Goal: Task Accomplishment & Management: Use online tool/utility

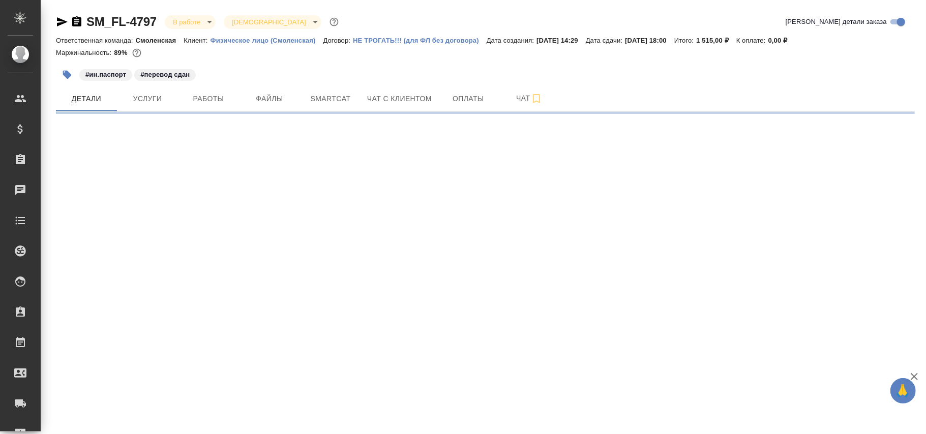
select select "RU"
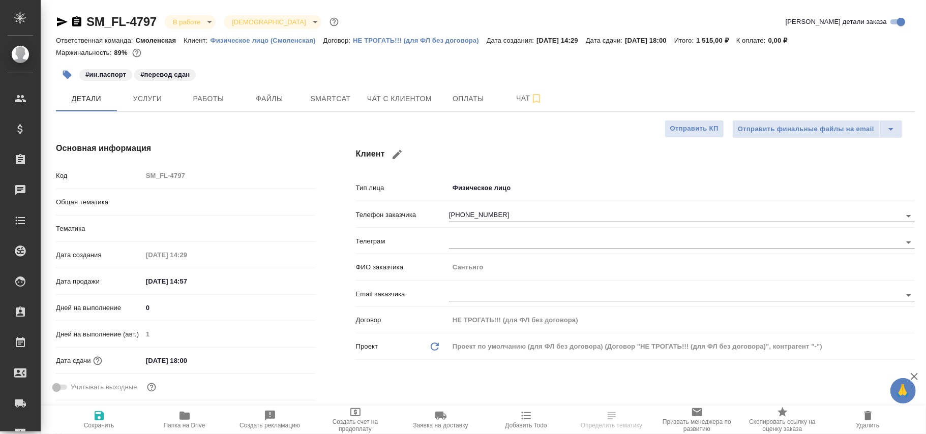
type textarea "x"
type input "Шаблонные документы"
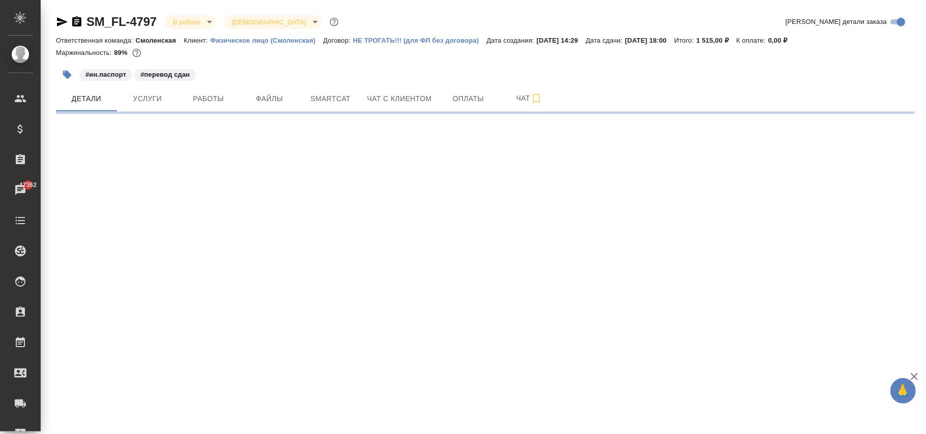
select select "RU"
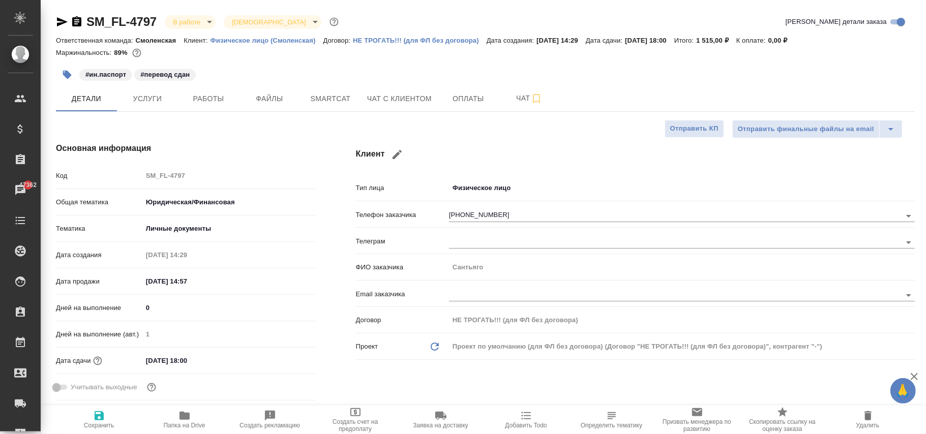
type textarea "x"
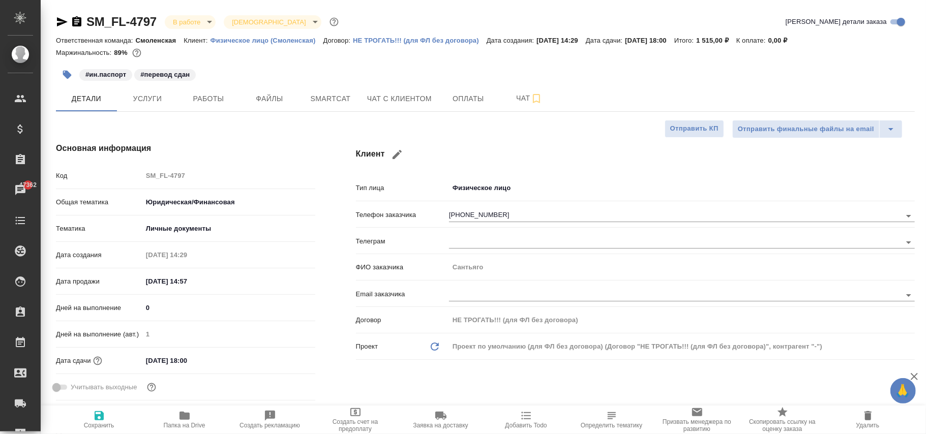
type textarea "x"
drag, startPoint x: 159, startPoint y: 13, endPoint x: 83, endPoint y: 21, distance: 76.3
drag, startPoint x: 84, startPoint y: 22, endPoint x: 94, endPoint y: 24, distance: 9.4
copy link "SM_FL-4797"
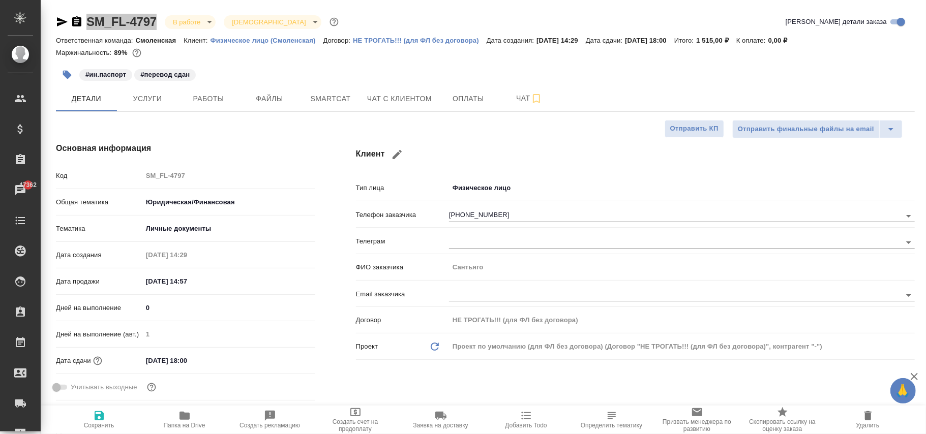
type textarea "x"
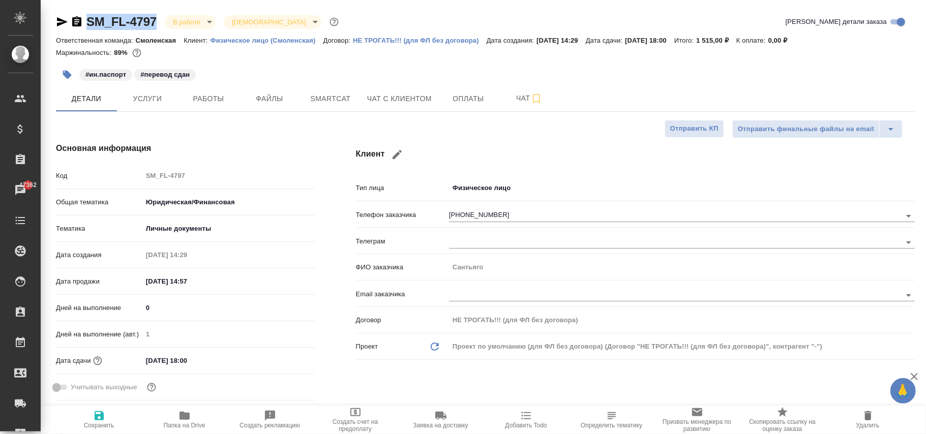
type textarea "x"
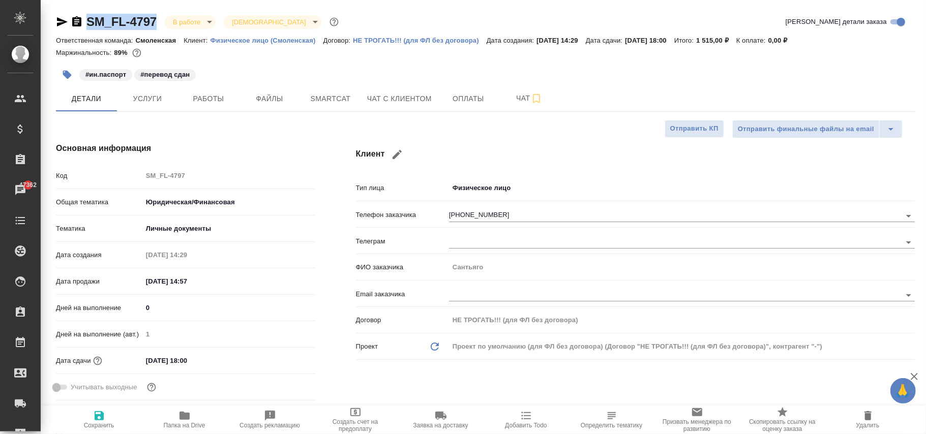
type textarea "x"
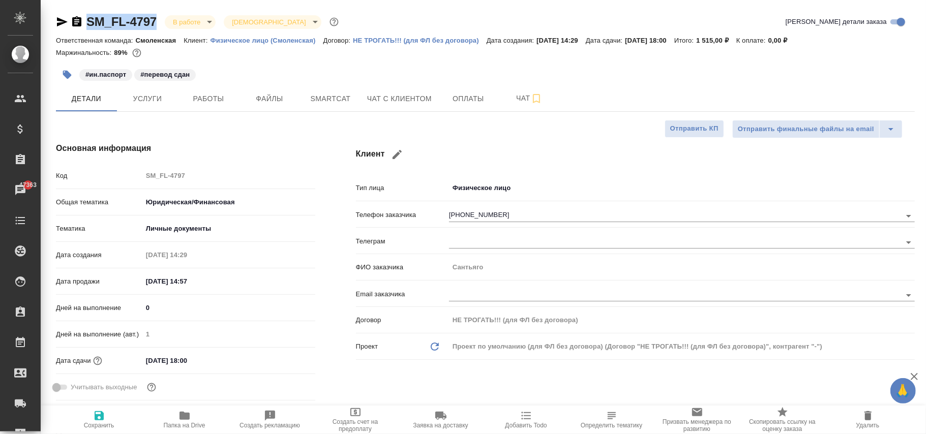
type textarea "x"
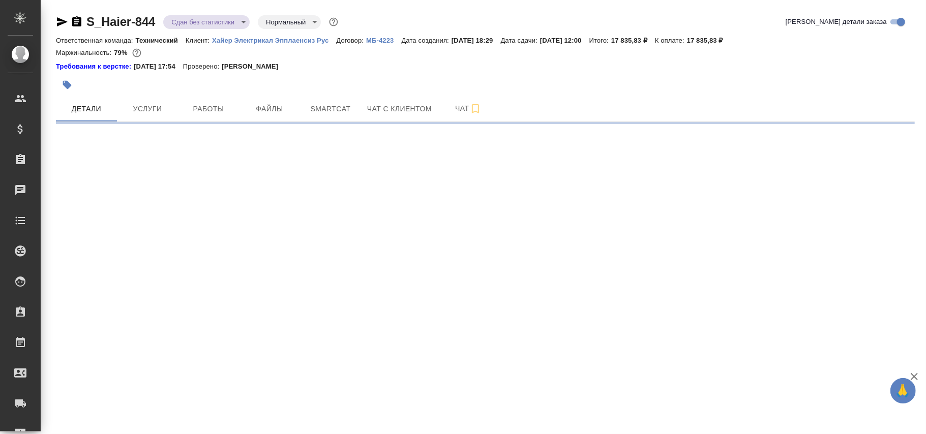
select select "RU"
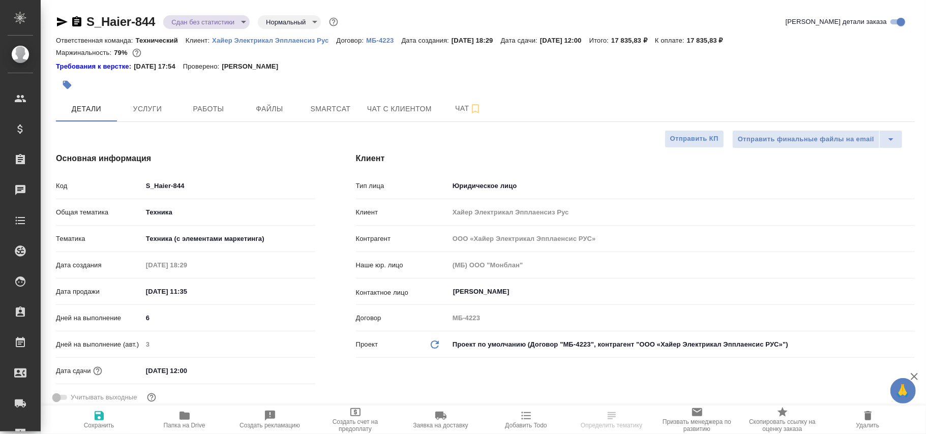
type textarea "x"
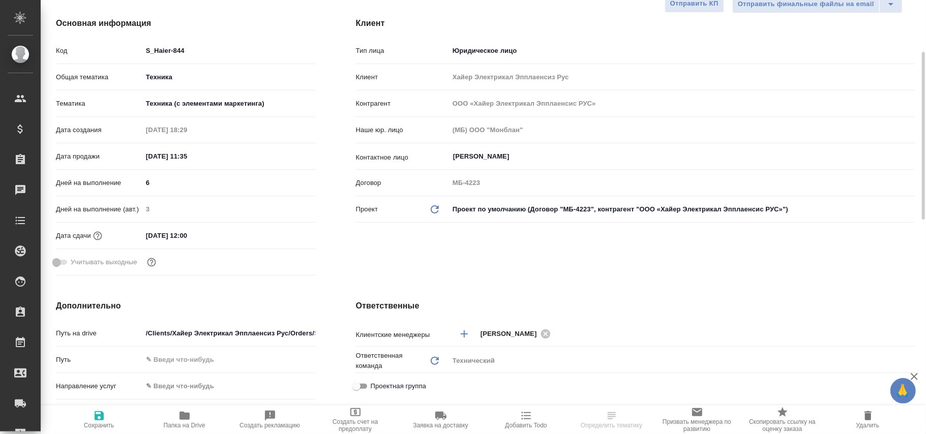
click at [153, 236] on input "[DATE] 12:00" at bounding box center [186, 235] width 89 height 15
type input "01.02.0251 20:0_"
type textarea "x"
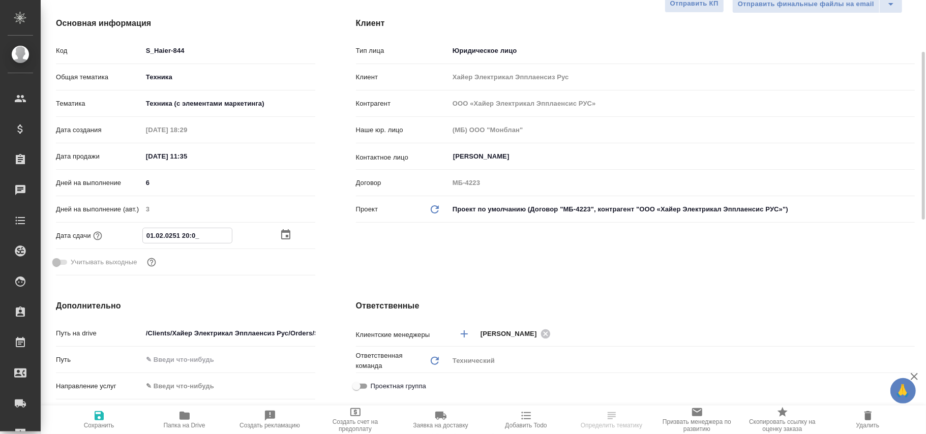
type input "08.10.2025 12:00"
type textarea "x"
click at [206, 234] on input "08.10.2025 12:00" at bounding box center [187, 235] width 89 height 15
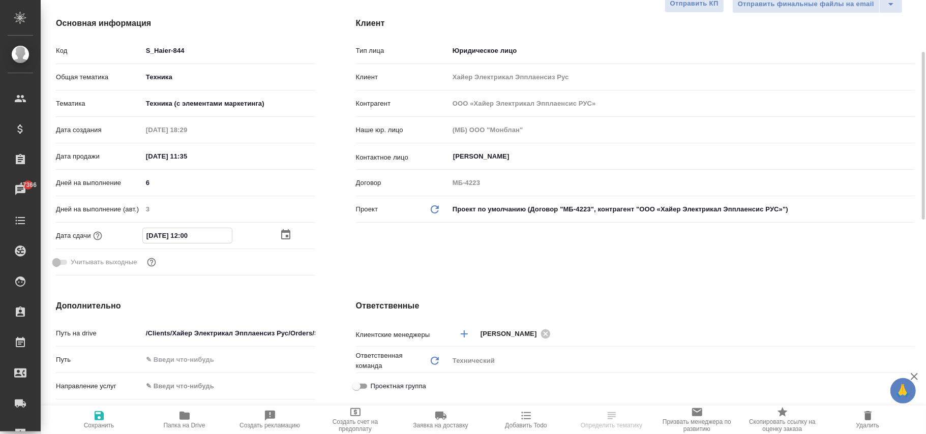
type input "08.10.2025 12:0_"
type textarea "x"
type input "08.10.2025 12:__"
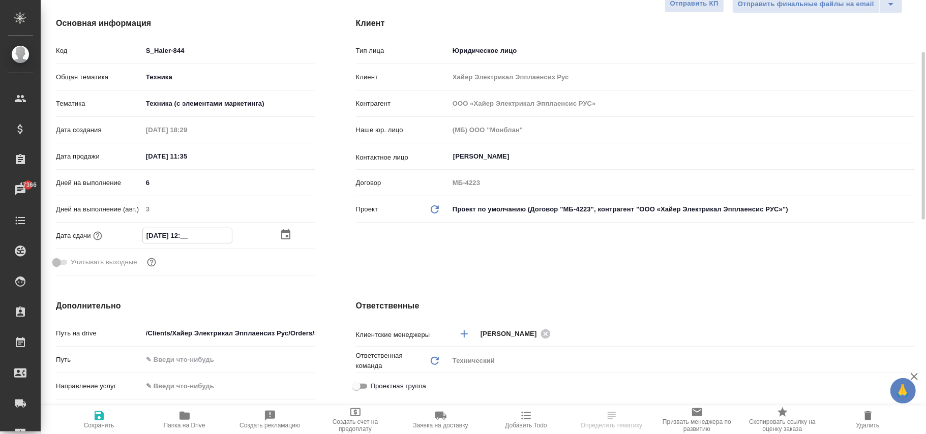
type textarea "x"
type input "08.10.2025 1_:__"
type textarea "x"
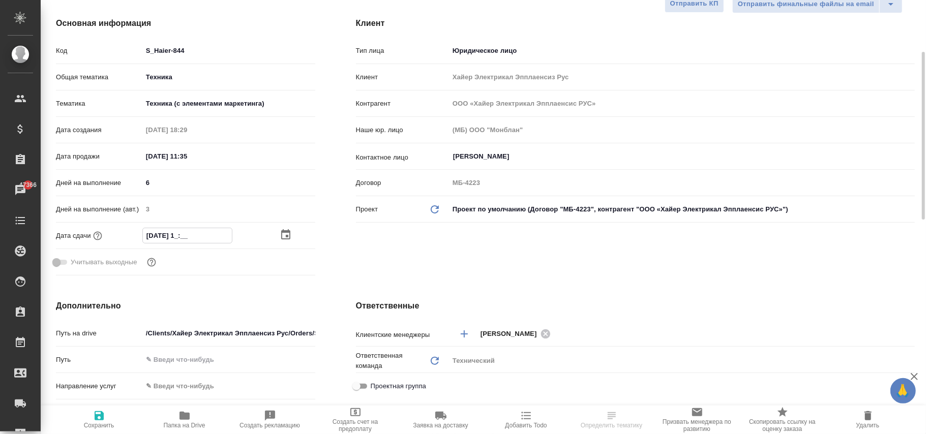
type textarea "x"
type input "08.10.2025 __:__"
type textarea "x"
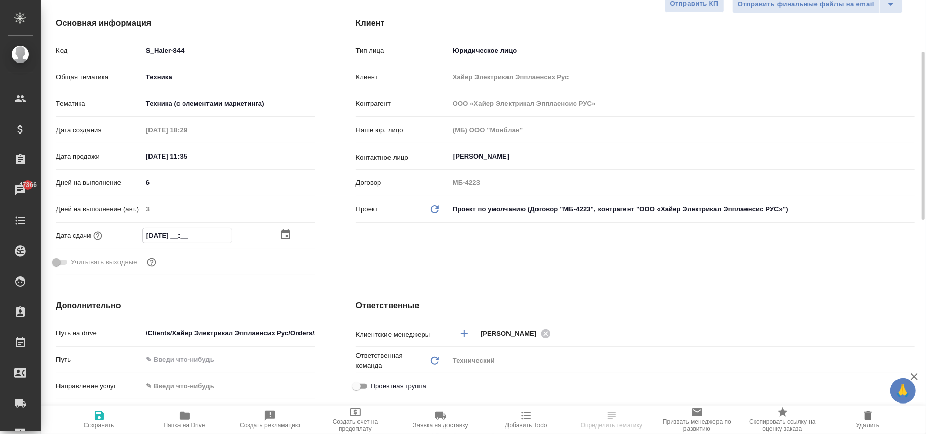
type textarea "x"
type input "08.10.2025 7_:__"
type textarea "x"
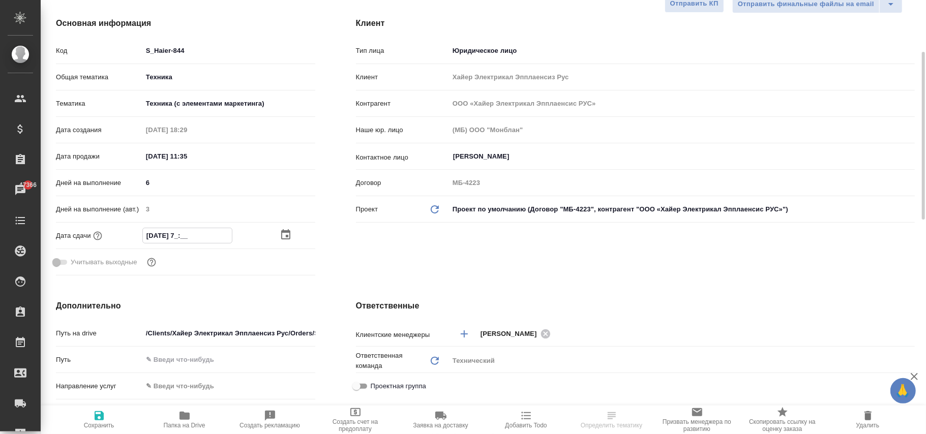
type input "08.10.2025 70:__"
type textarea "x"
type input "08.10.2025 70:0_"
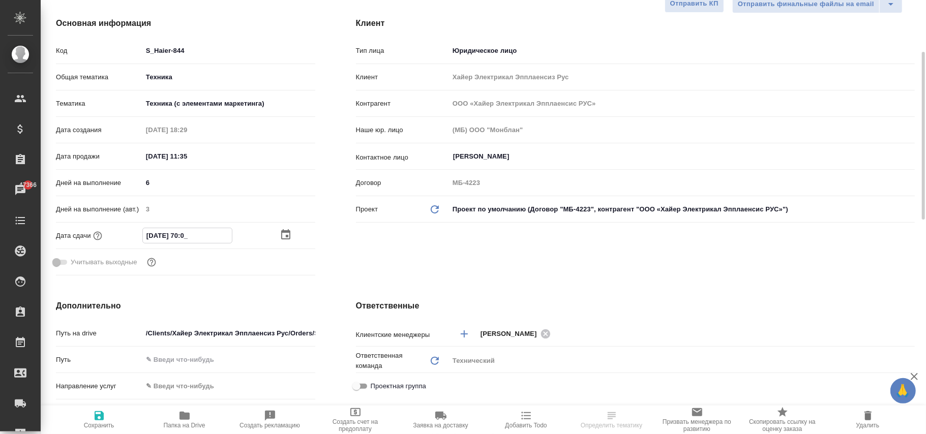
type textarea "x"
type input "08.10.2025 70:__"
type textarea "x"
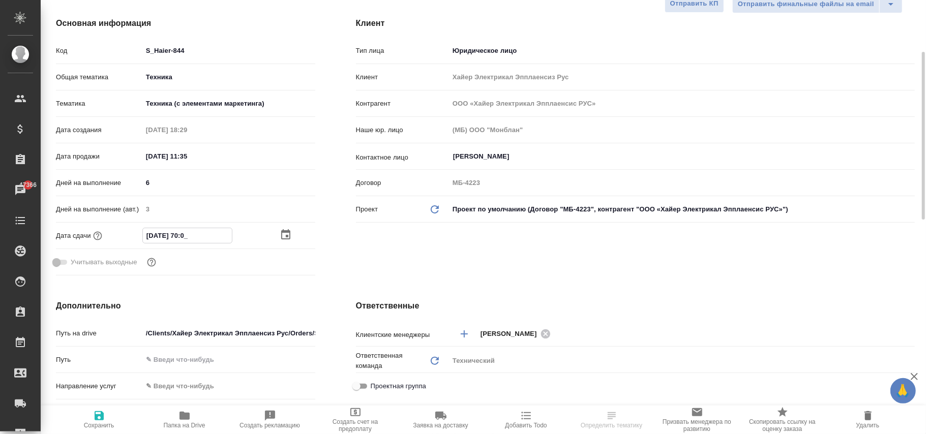
type textarea "x"
type input "08.10.2025 7_:__"
type textarea "x"
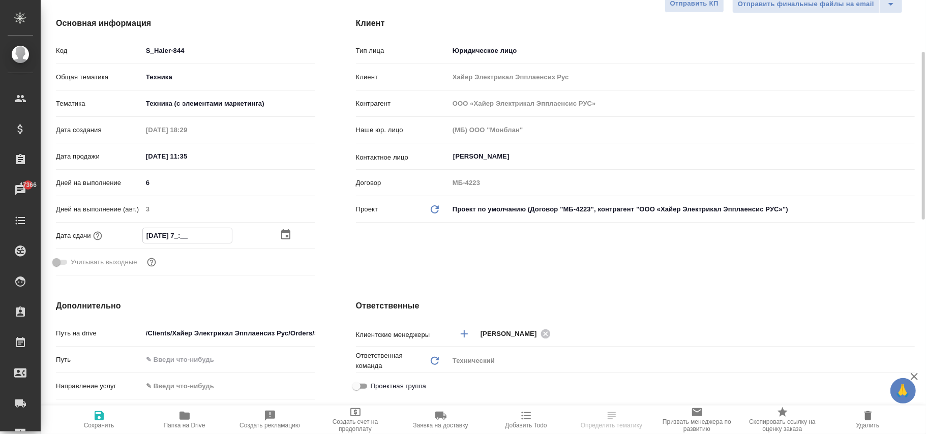
type textarea "x"
type input "08.10.2025 __:__"
type textarea "x"
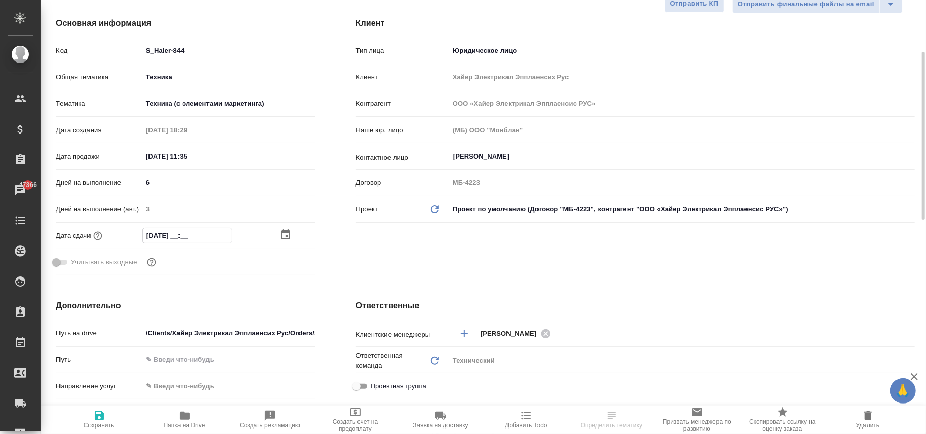
type input "08.10.2025 1_:__"
type textarea "x"
type input "08.10.2025 17:__"
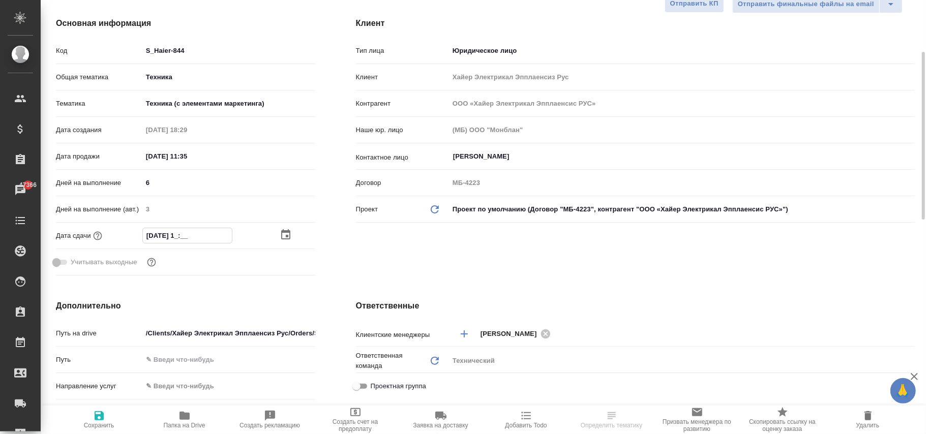
type textarea "x"
type input "08.10.2025 17:0_"
type textarea "x"
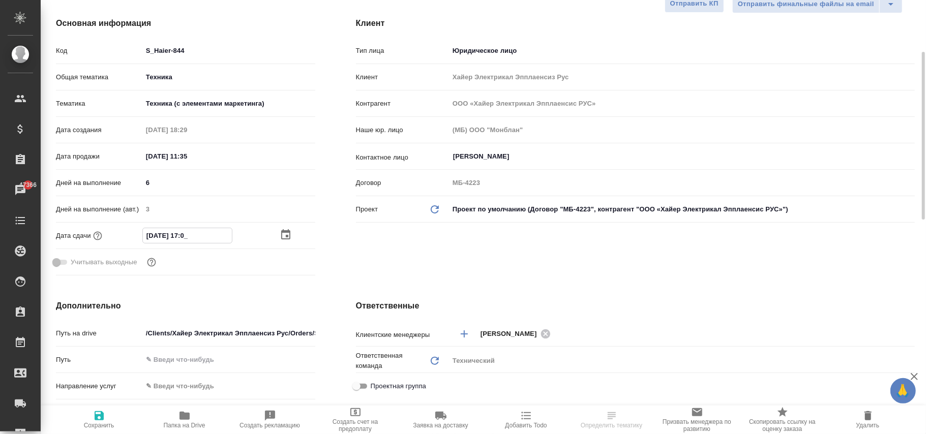
type textarea "x"
type input "08.10.2025 17:00"
type textarea "x"
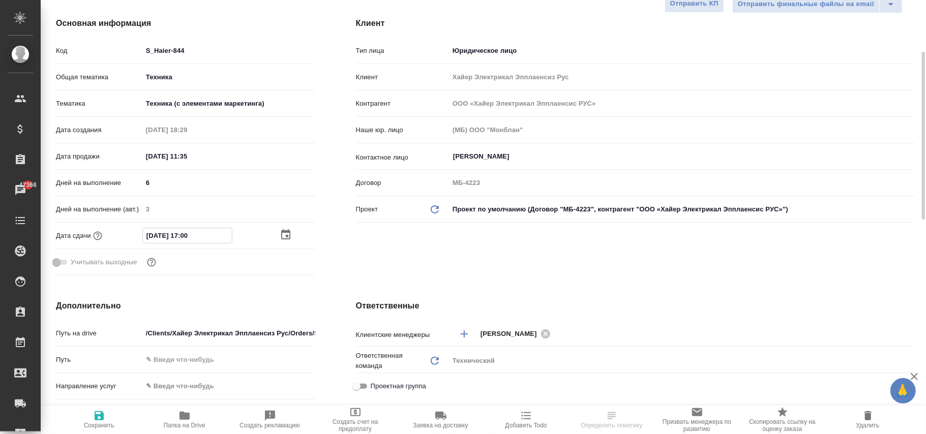
type textarea "x"
type input "08.10.2025 17:00"
click at [96, 422] on div ".cls-1 fill:#fff; AWATERA Фокина Наталья n.fokina Клиенты Спецификации Заказы 4…" at bounding box center [463, 217] width 926 height 434
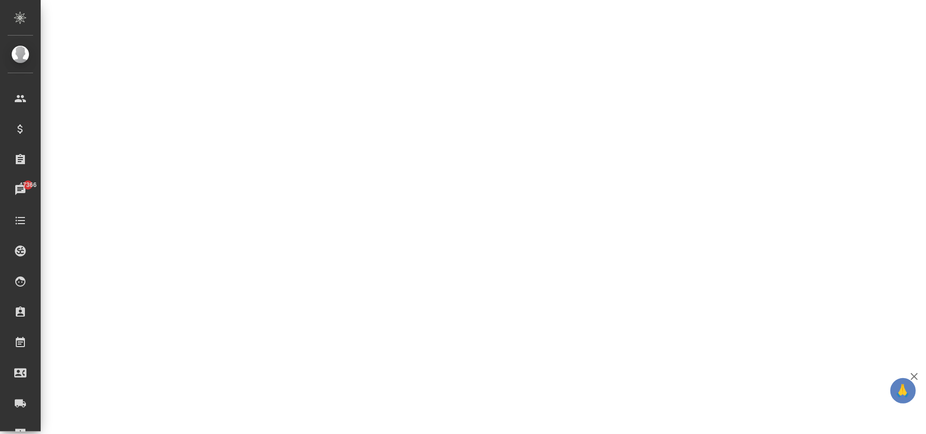
select select "RU"
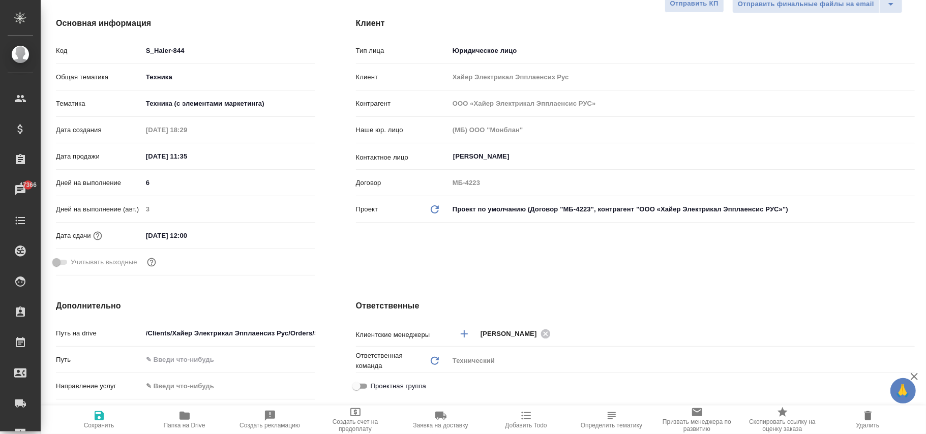
type textarea "x"
click at [100, 419] on icon "button" at bounding box center [99, 416] width 12 height 12
type textarea "x"
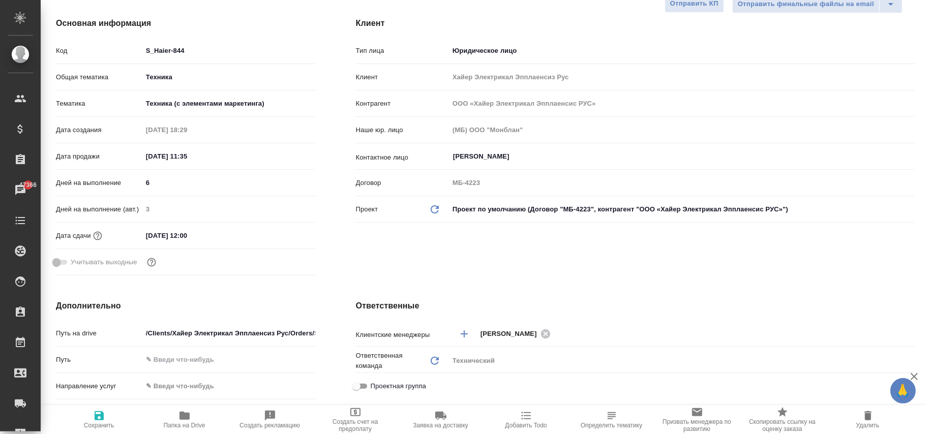
type textarea "x"
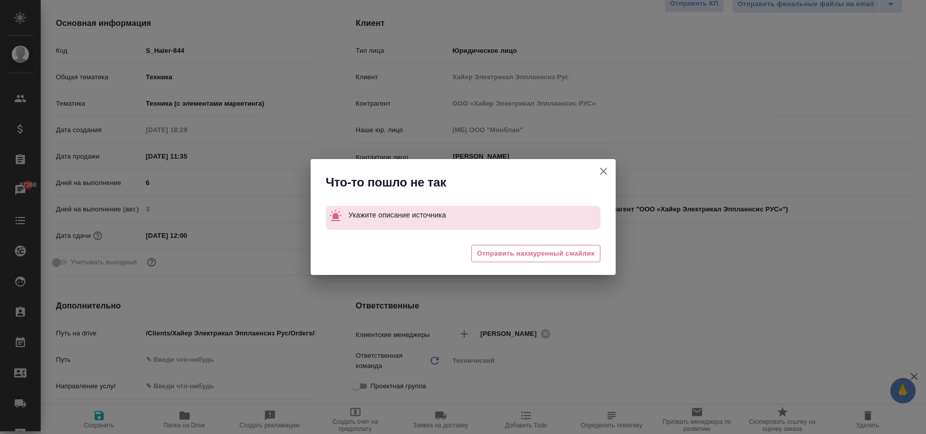
click at [611, 170] on button "Клиент не указал номер" at bounding box center [603, 171] width 24 height 24
type textarea "x"
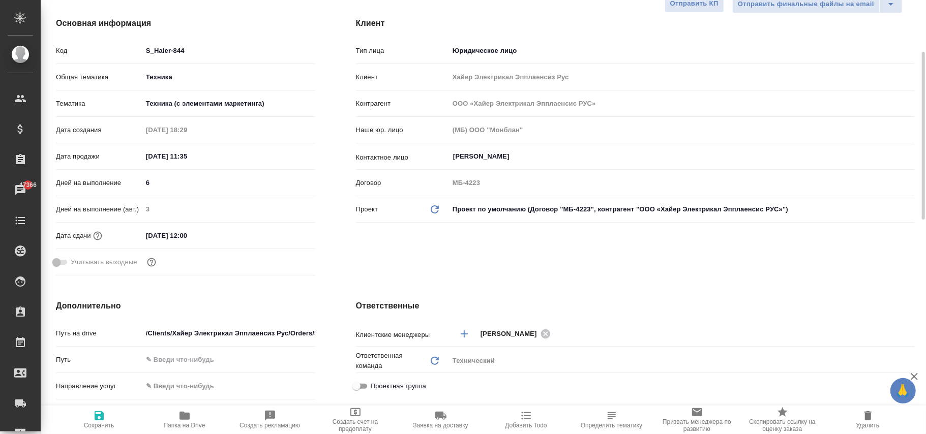
drag, startPoint x: 93, startPoint y: 420, endPoint x: 186, endPoint y: 236, distance: 205.6
click at [97, 413] on icon "button" at bounding box center [99, 416] width 12 height 12
type textarea "x"
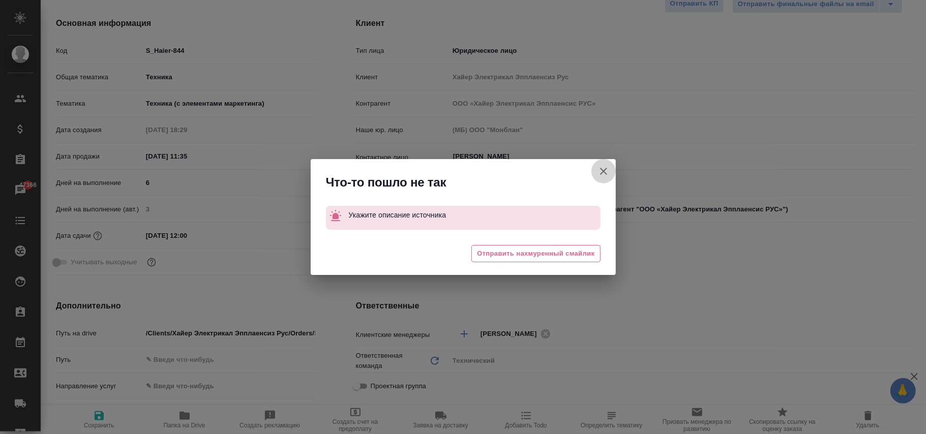
click at [603, 171] on icon "button" at bounding box center [603, 171] width 7 height 7
type textarea "x"
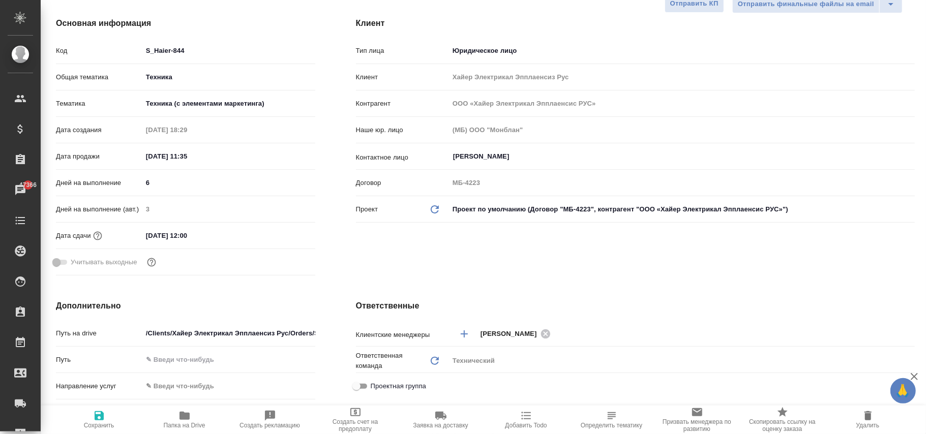
type textarea "x"
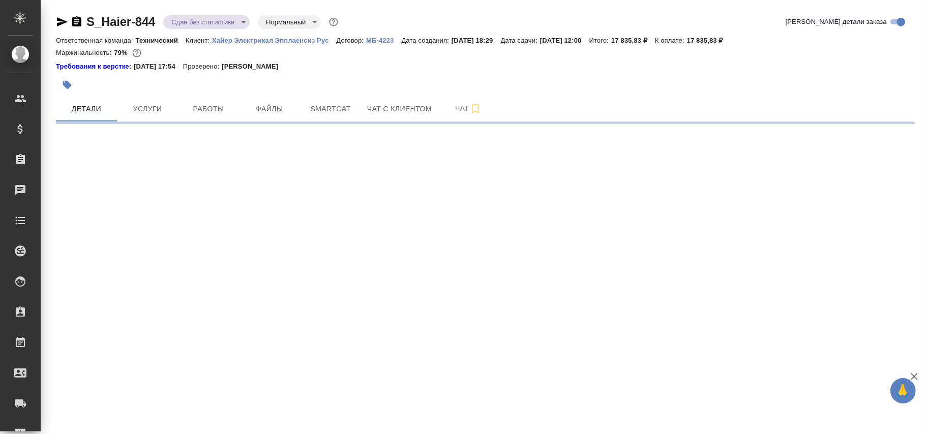
select select "RU"
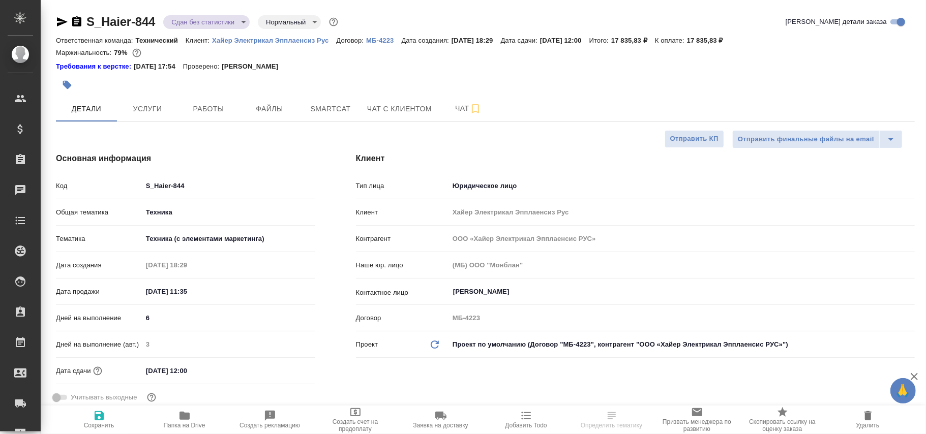
type textarea "x"
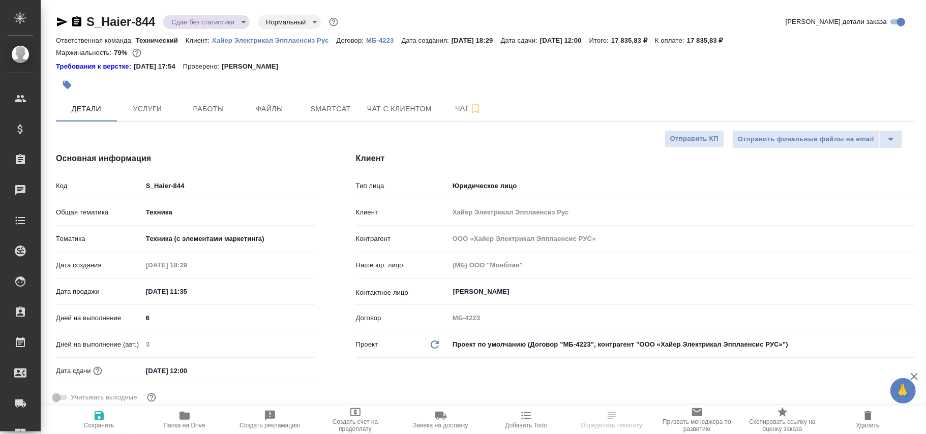
type textarea "x"
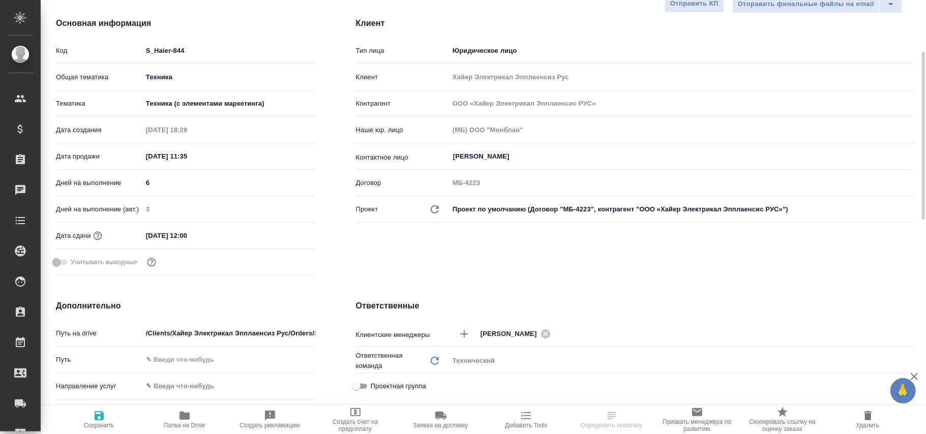
type textarea "x"
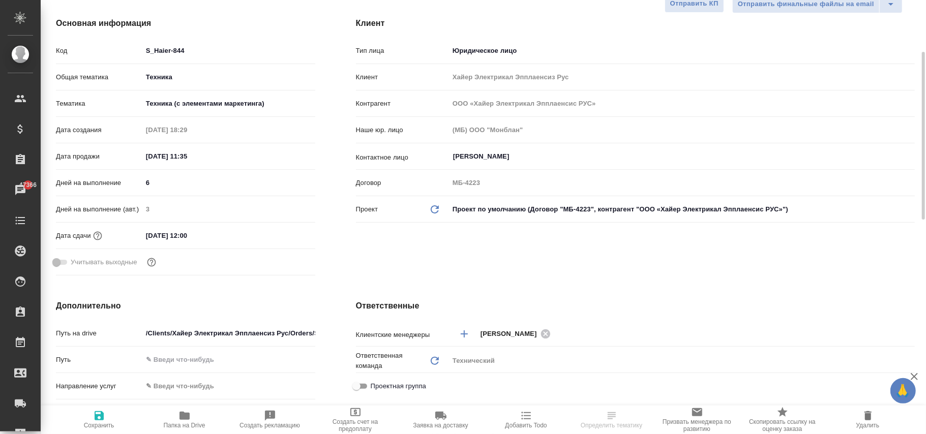
type textarea "x"
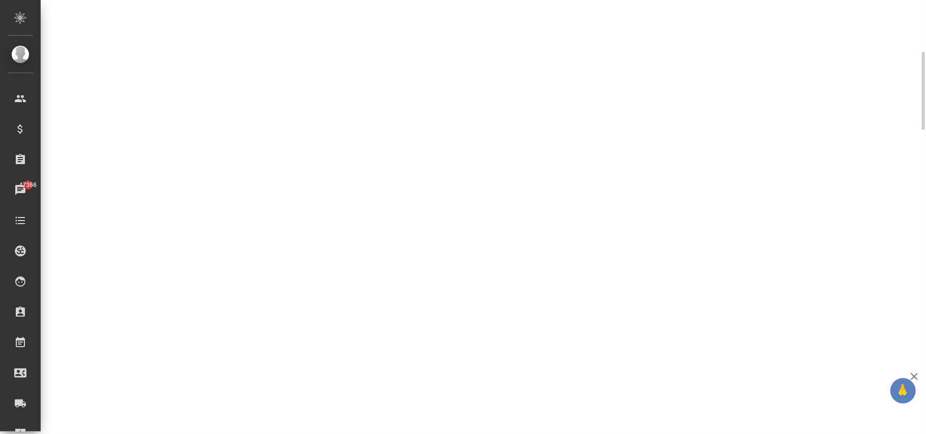
select select "RU"
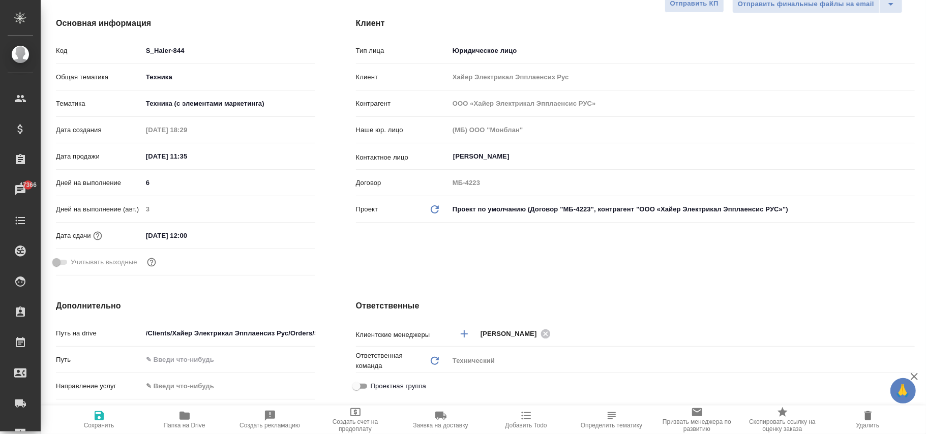
type textarea "x"
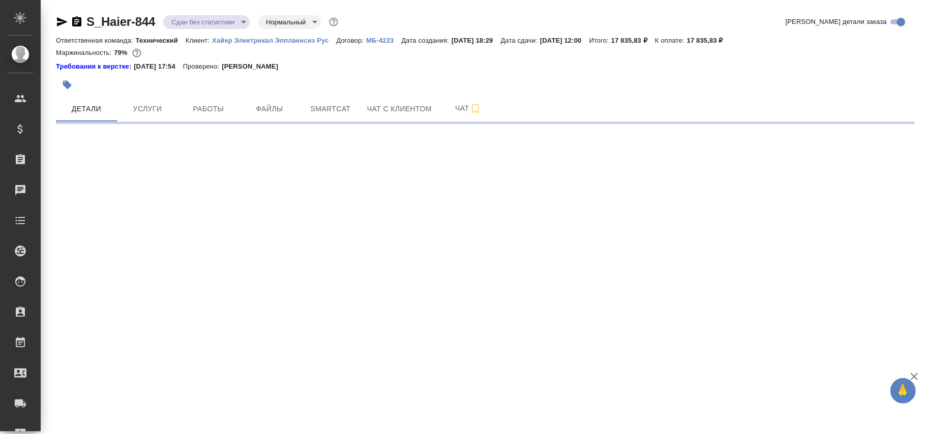
select select "RU"
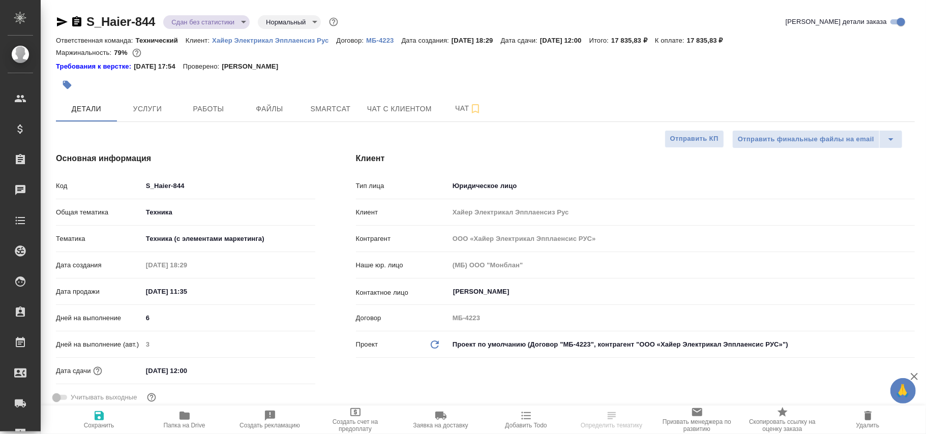
type textarea "x"
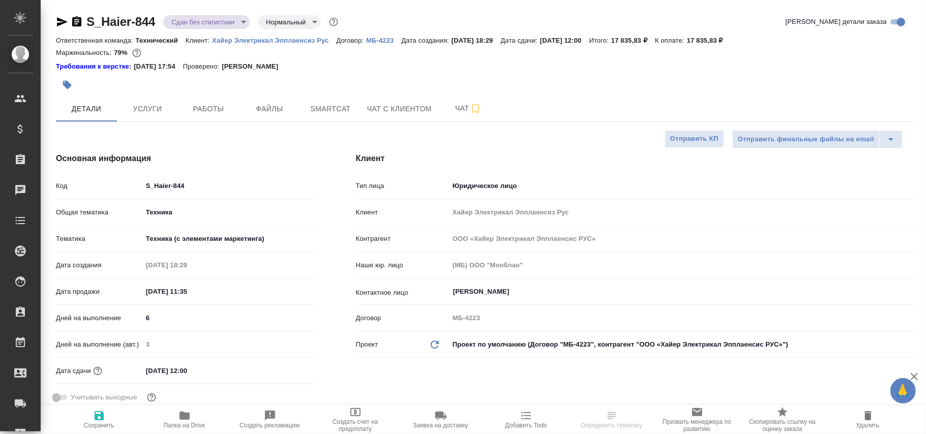
type textarea "x"
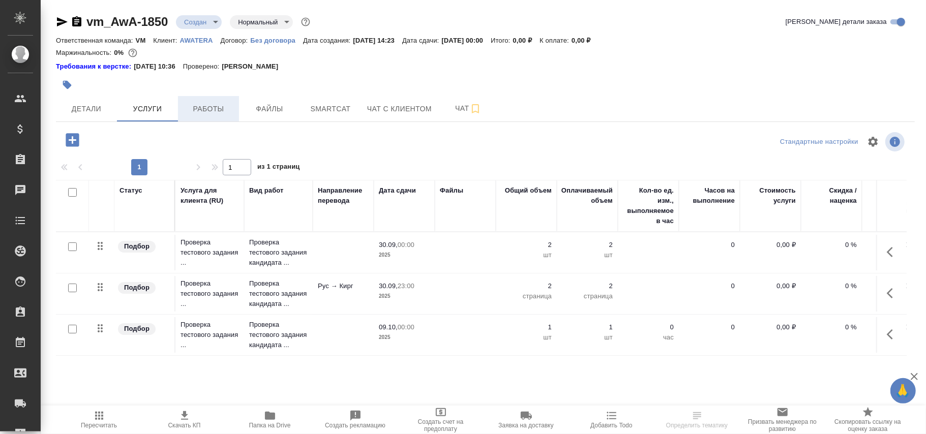
click at [212, 105] on span "Работы" at bounding box center [208, 109] width 49 height 13
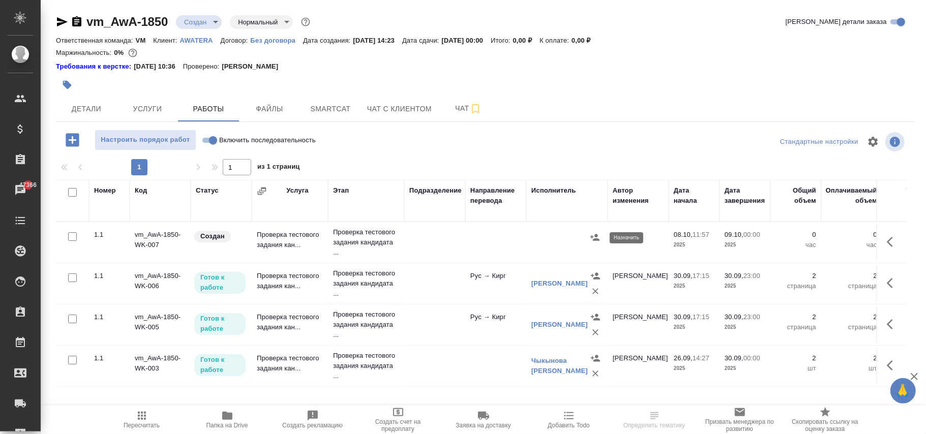
click at [589, 237] on button "button" at bounding box center [594, 237] width 15 height 15
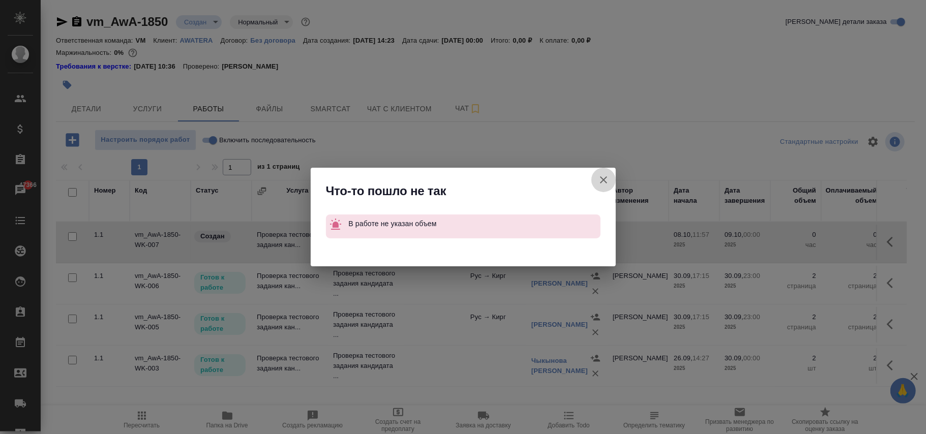
drag, startPoint x: 599, startPoint y: 182, endPoint x: 891, endPoint y: 262, distance: 303.7
click at [599, 182] on icon "button" at bounding box center [604, 180] width 12 height 12
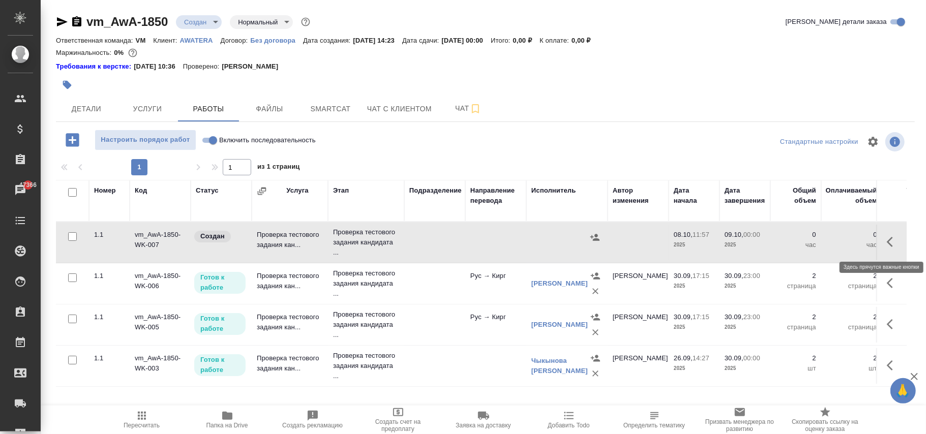
click at [895, 245] on icon "button" at bounding box center [893, 242] width 12 height 12
click at [818, 245] on icon "button" at bounding box center [818, 242] width 12 height 12
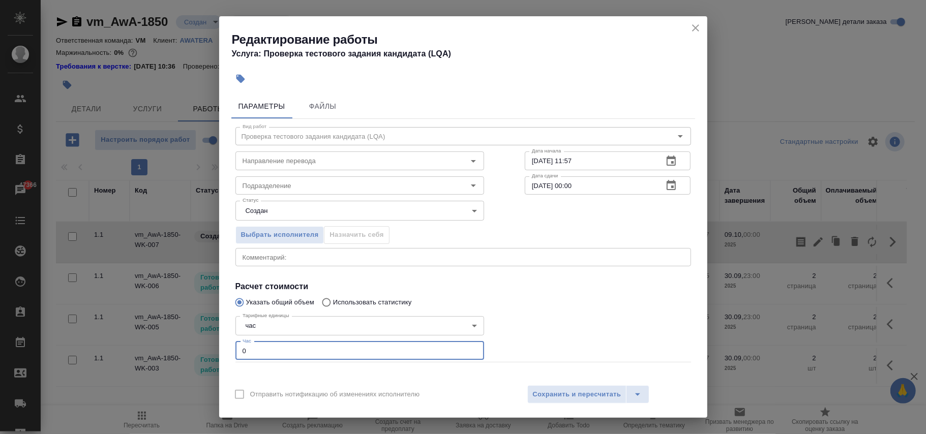
drag, startPoint x: 265, startPoint y: 352, endPoint x: 214, endPoint y: 356, distance: 51.5
click at [214, 356] on div "Редактирование работы Услуга: Проверка тестового задания кандидата (LQA) Параме…" at bounding box center [463, 217] width 926 height 434
type input "1"
click at [594, 396] on span "Сохранить и пересчитать" at bounding box center [577, 395] width 88 height 12
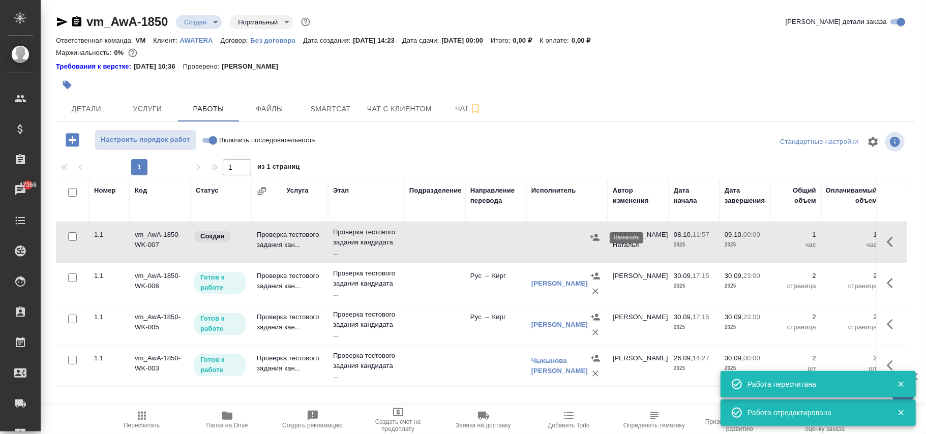
click at [591, 239] on icon "button" at bounding box center [595, 237] width 10 height 10
